Goal: Ask a question

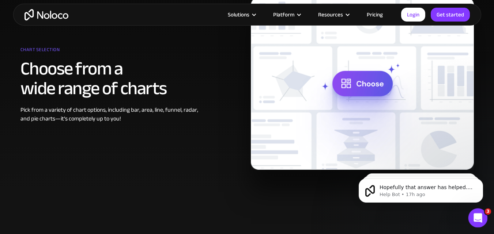
click at [476, 216] on icon "Open Intercom Messenger" at bounding box center [477, 217] width 12 height 12
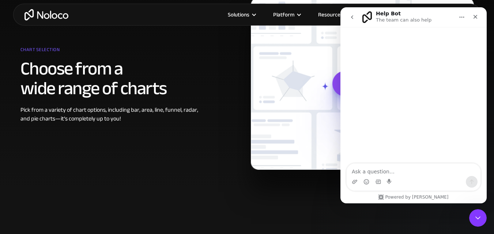
click at [403, 170] on textarea "Ask a question…" at bounding box center [414, 170] width 134 height 12
click at [454, 171] on textarea "how can I make a balance to compare two accountd" at bounding box center [414, 167] width 134 height 20
click at [470, 171] on textarea "how can I make a balance to compare two accountd" at bounding box center [414, 167] width 134 height 20
type textarea "how can I make a balance to compare two accounts?"
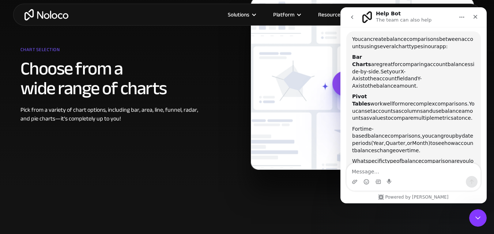
scroll to position [54, 0]
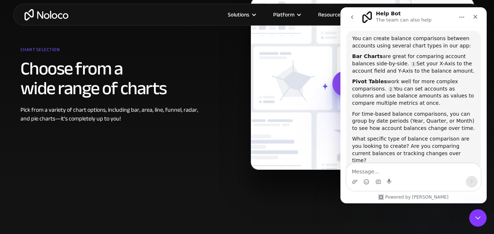
click at [418, 101] on div "Pivot Tables work well for more complex comparisons. You can set accounts as co…" at bounding box center [413, 92] width 123 height 29
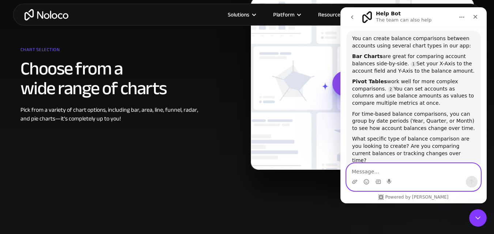
click at [391, 169] on textarea "Message…" at bounding box center [414, 170] width 134 height 12
type textarea "Can I add an AI to the app?"
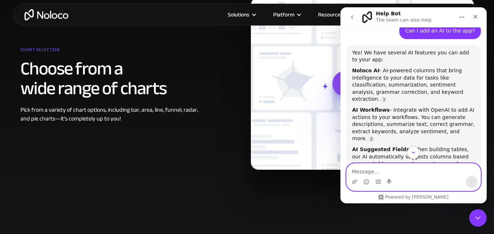
scroll to position [298, 0]
